Goal: Navigation & Orientation: Go to known website

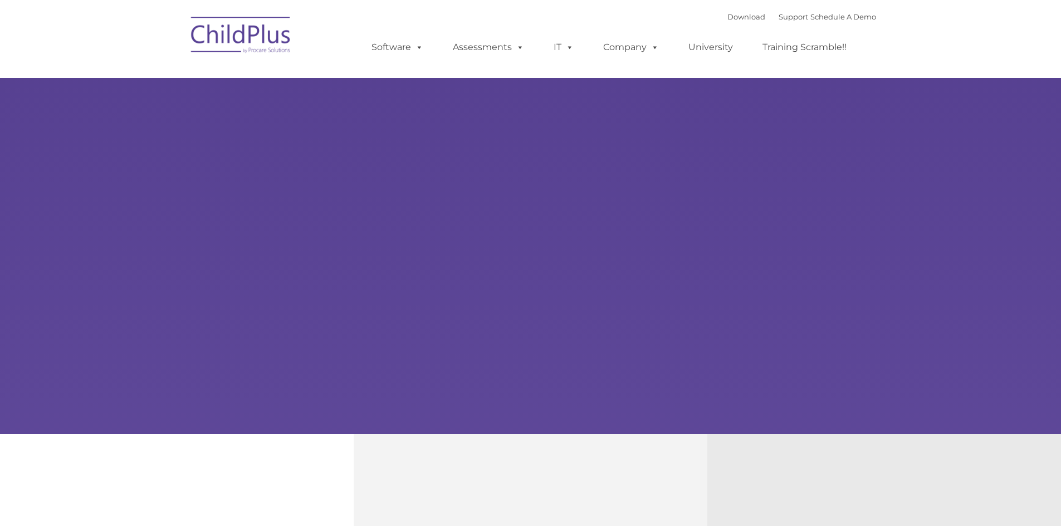
type input ""
select select "MEDIUM"
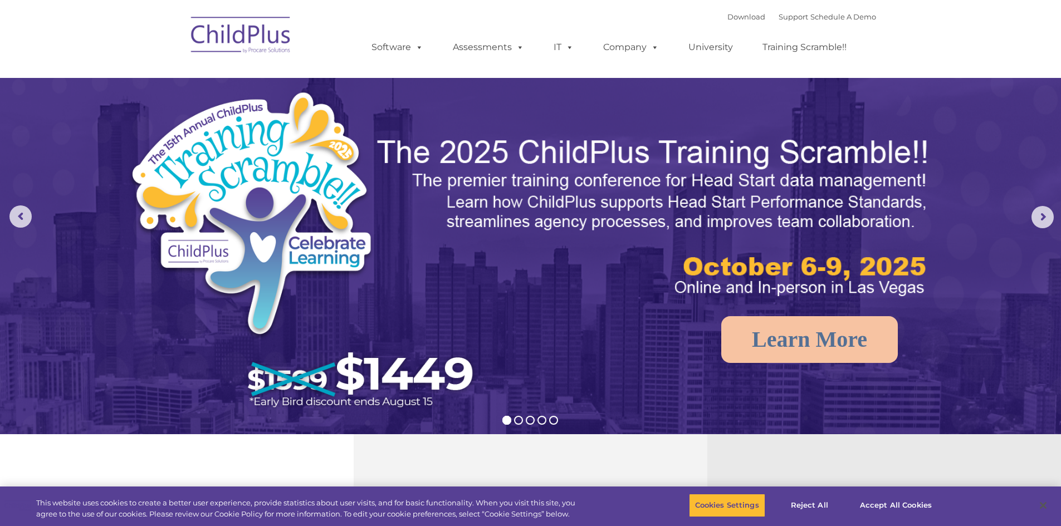
click at [272, 46] on img at bounding box center [241, 37] width 111 height 56
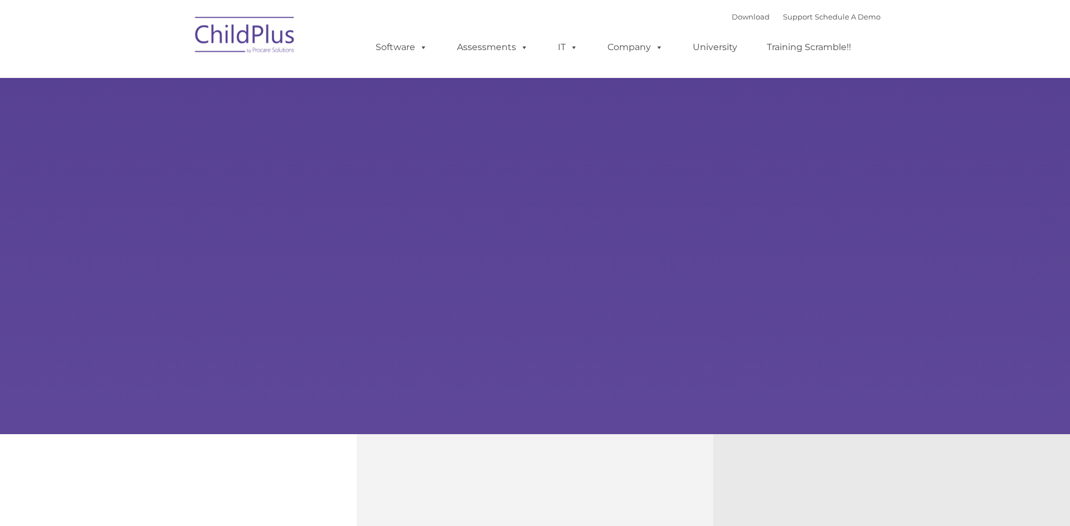
type input ""
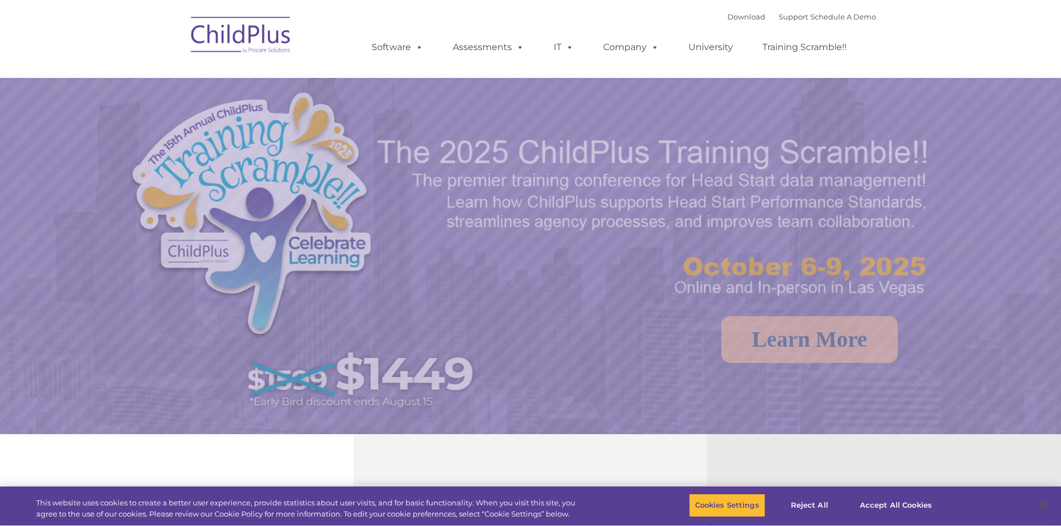
select select "MEDIUM"
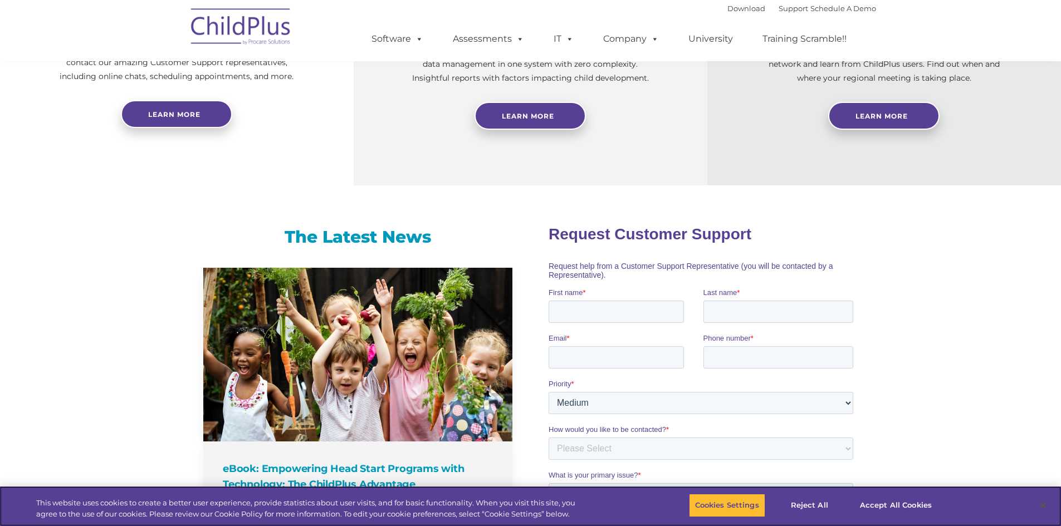
scroll to position [533, 0]
